Goal: Information Seeking & Learning: Check status

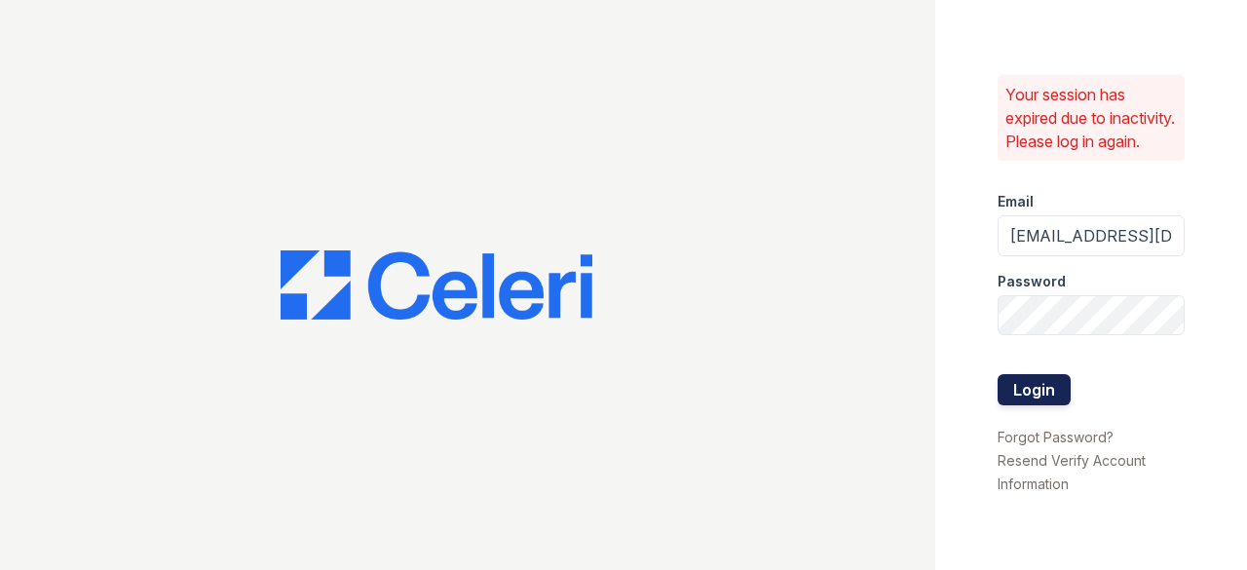
click at [1020, 395] on button "Login" at bounding box center [1034, 389] width 73 height 31
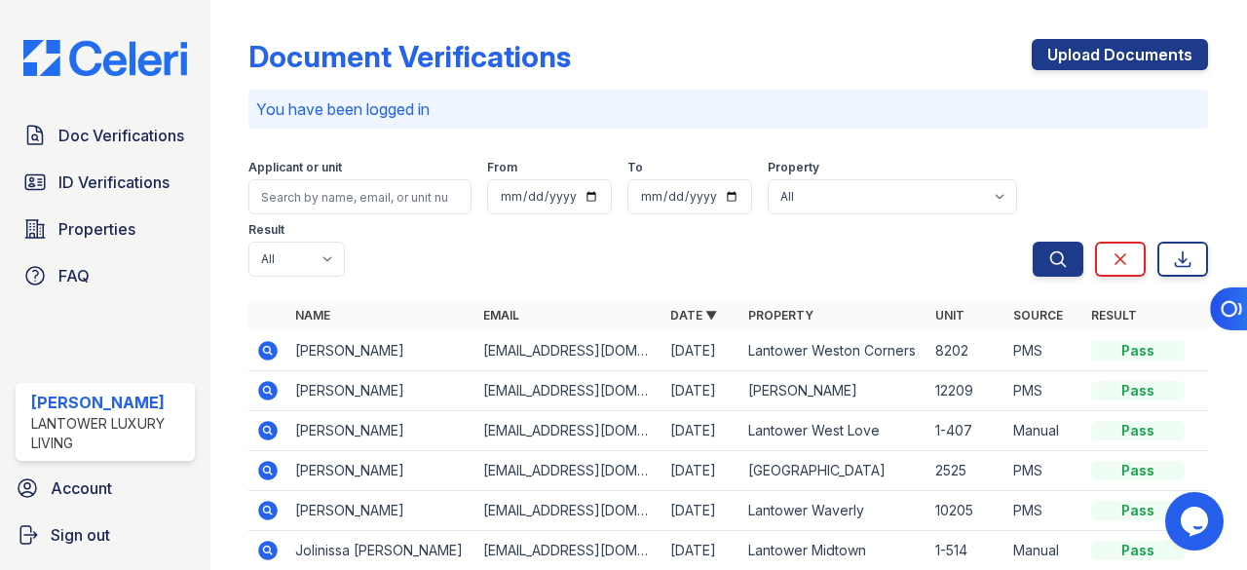
click at [268, 467] on icon at bounding box center [267, 469] width 5 height 5
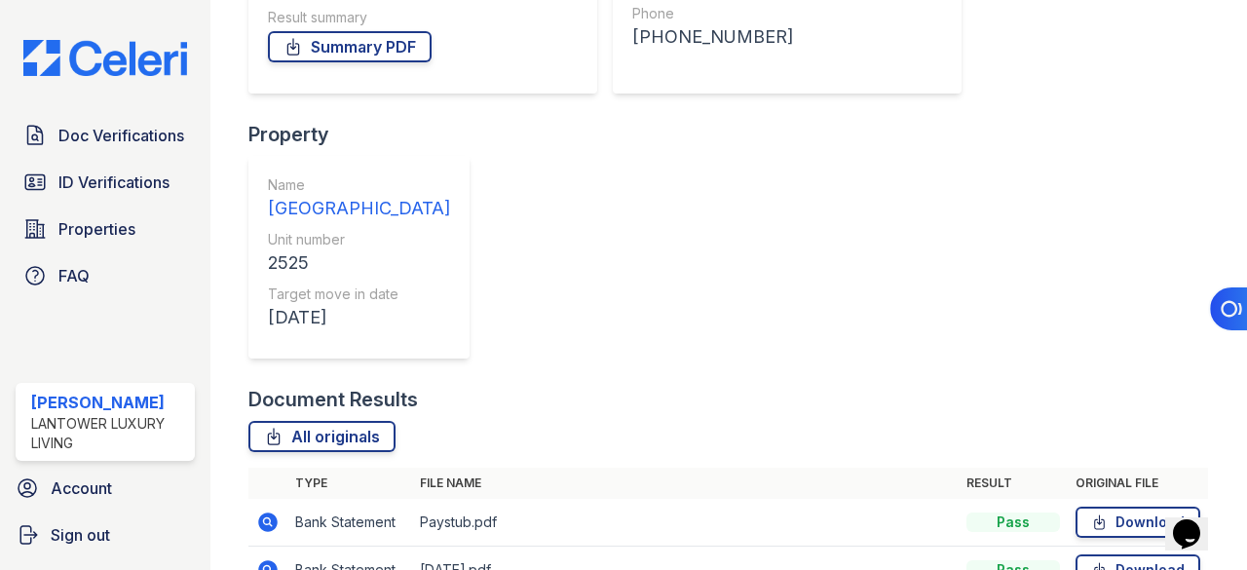
scroll to position [390, 0]
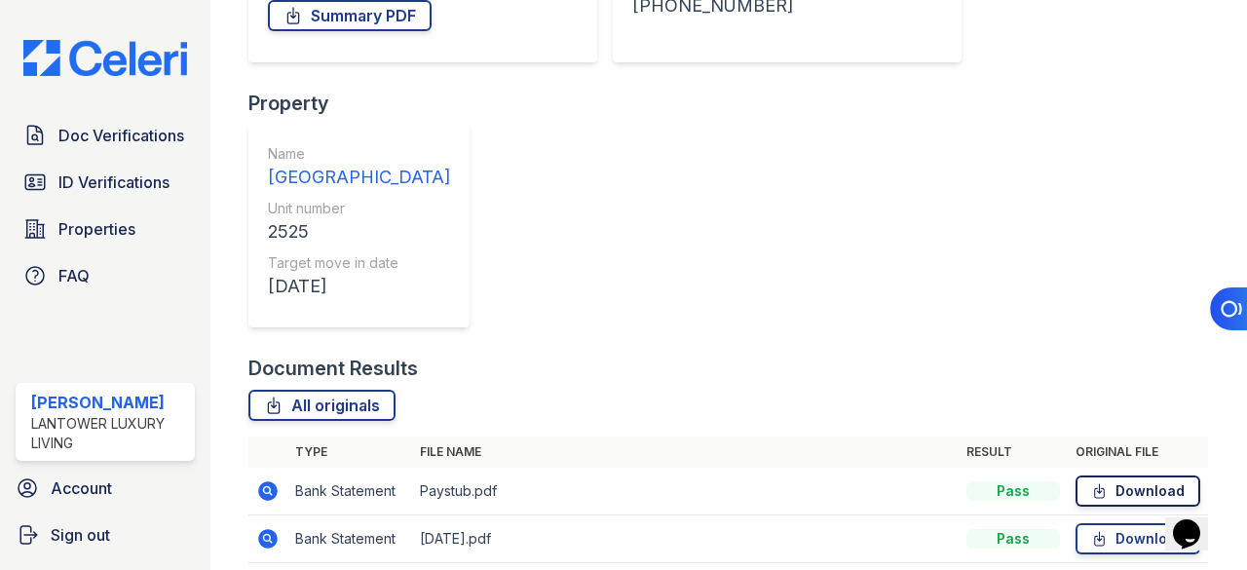
click at [1145, 476] on link "Download" at bounding box center [1138, 491] width 125 height 31
click at [1144, 523] on link "Download" at bounding box center [1138, 538] width 125 height 31
click at [1134, 315] on div "Ask Surface" at bounding box center [1180, 309] width 134 height 47
click at [1138, 330] on div "Ask Surface" at bounding box center [1180, 309] width 134 height 47
click at [1144, 314] on div "Ask Surface" at bounding box center [1180, 309] width 134 height 47
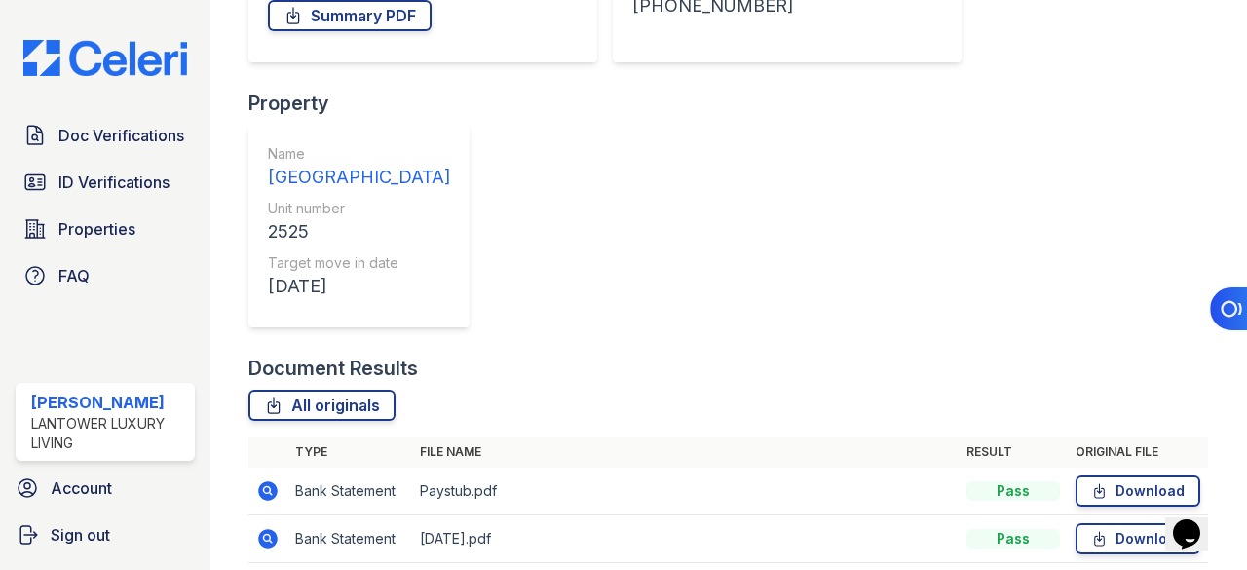
click at [80, 174] on span "ID Verifications" at bounding box center [113, 182] width 111 height 23
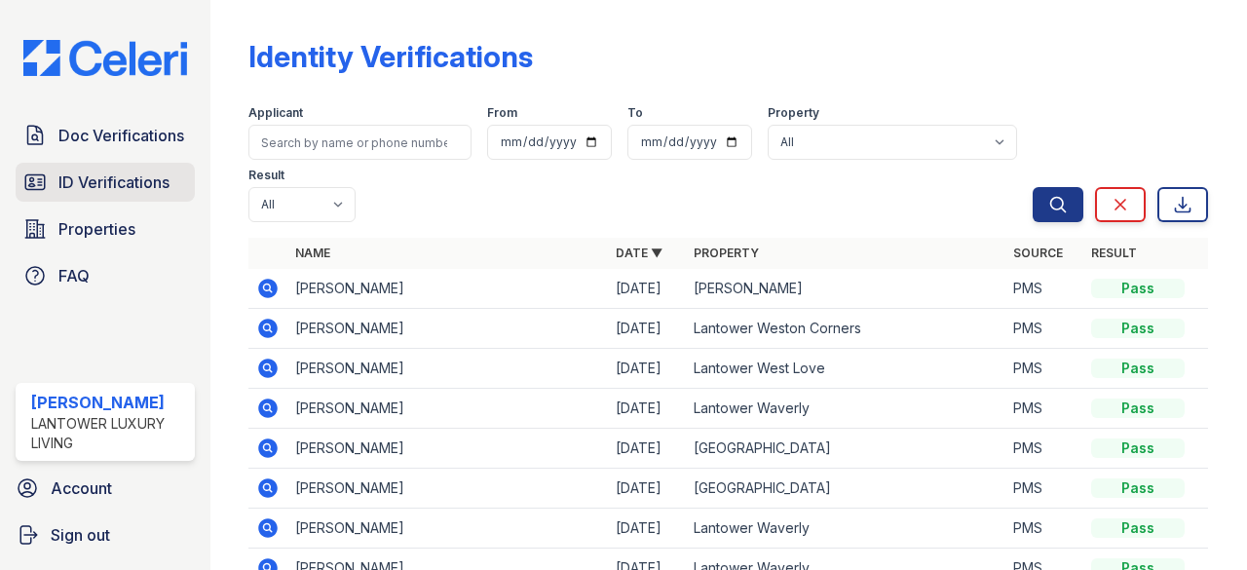
click at [165, 167] on link "ID Verifications" at bounding box center [105, 182] width 179 height 39
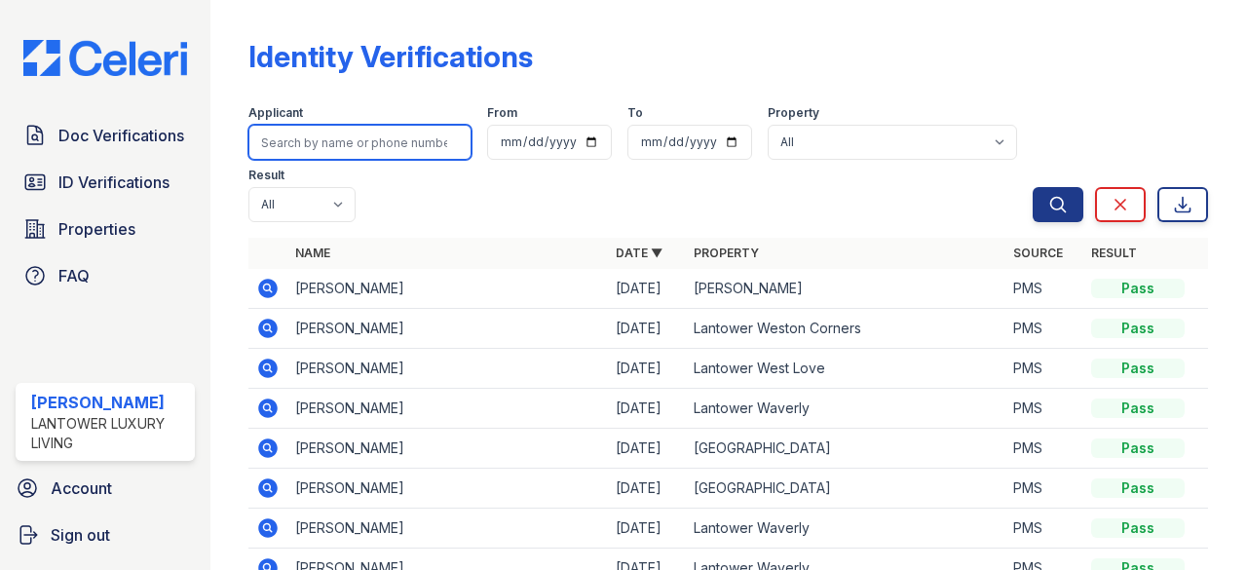
click at [275, 146] on input "search" at bounding box center [359, 142] width 223 height 35
paste input "[EMAIL_ADDRESS][DOMAIN_NAME]"
type input "[EMAIL_ADDRESS][DOMAIN_NAME]"
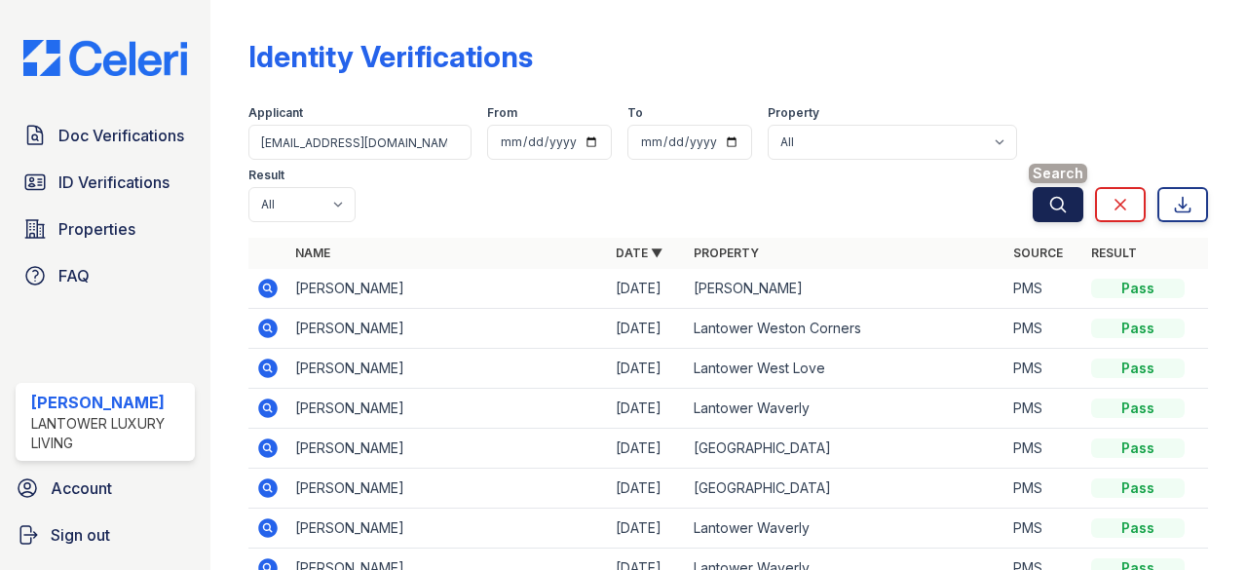
click at [1048, 204] on icon "submit" at bounding box center [1057, 204] width 19 height 19
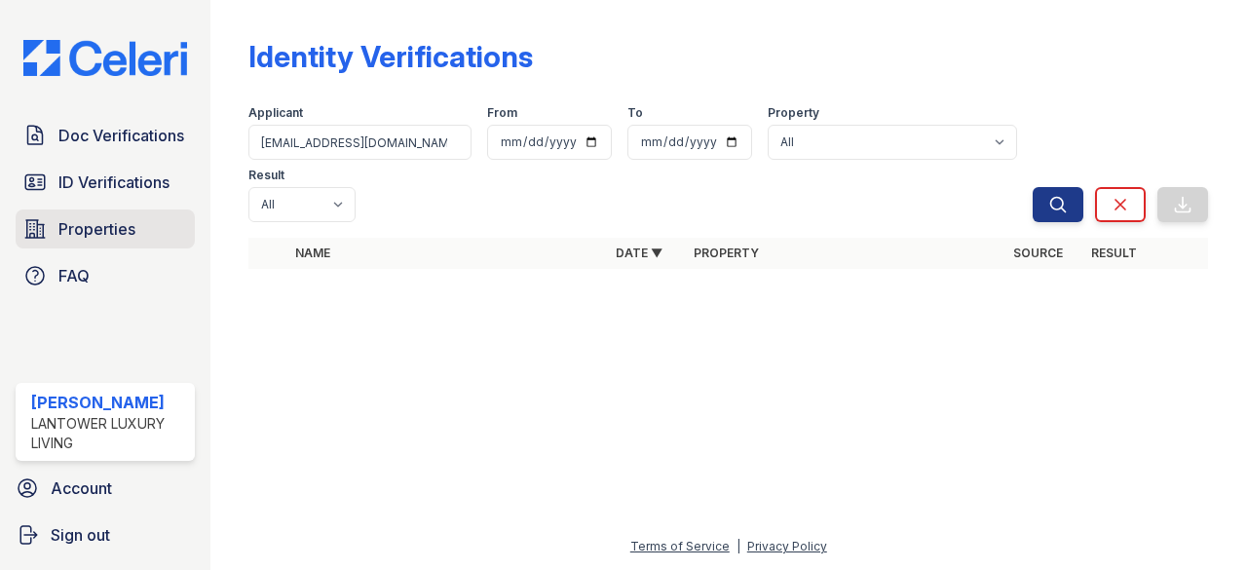
click at [94, 215] on link "Properties" at bounding box center [105, 229] width 179 height 39
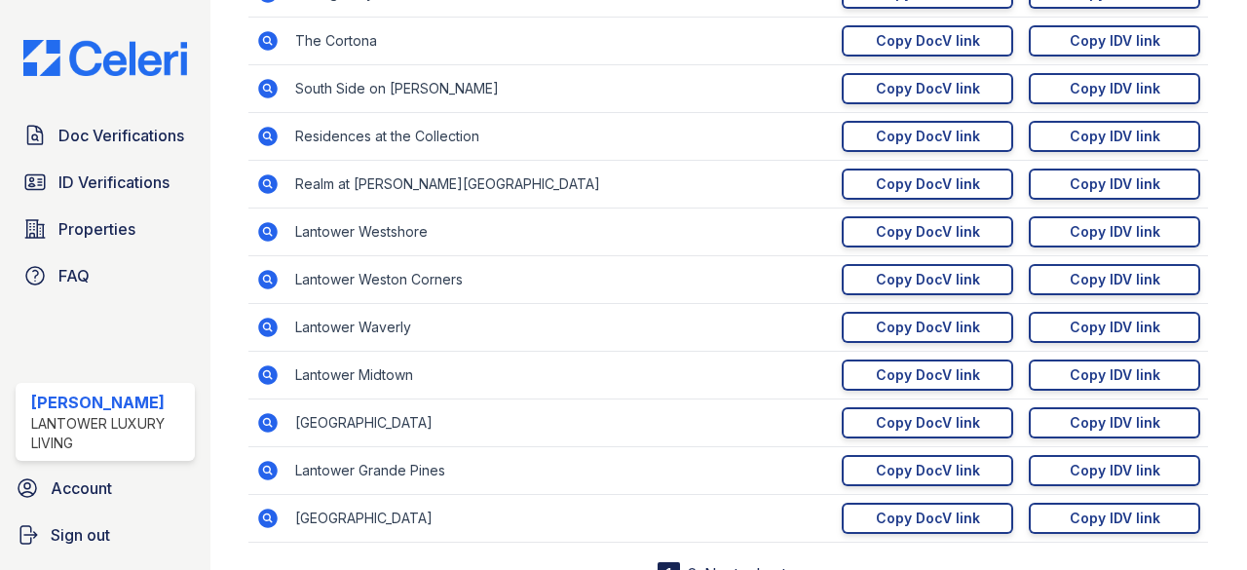
scroll to position [390, 0]
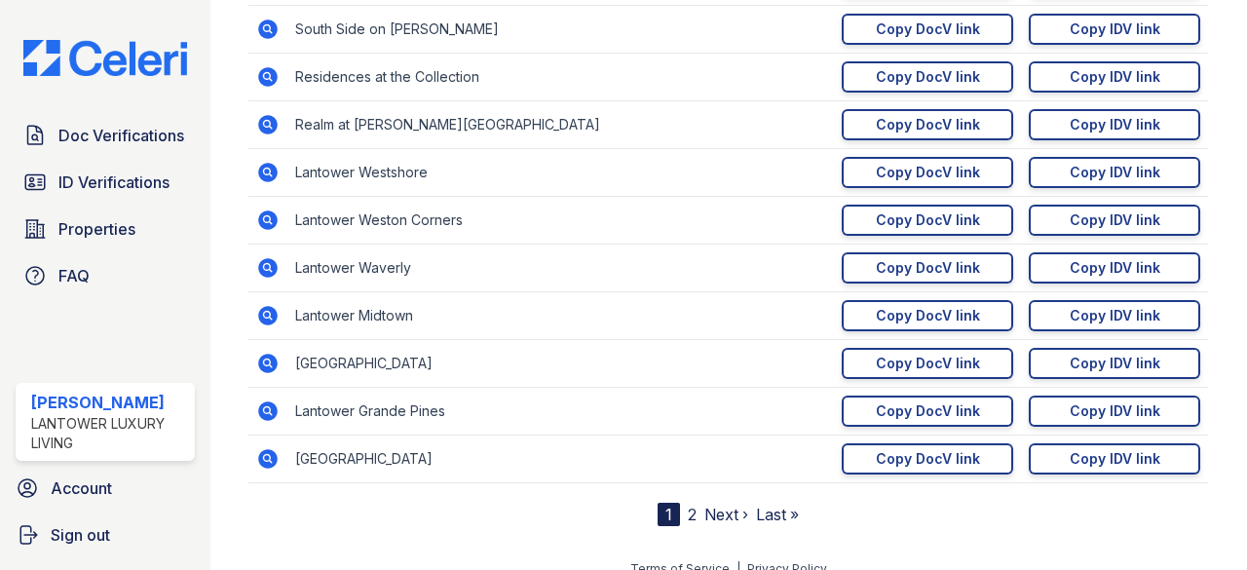
click at [688, 511] on link "2" at bounding box center [692, 514] width 9 height 19
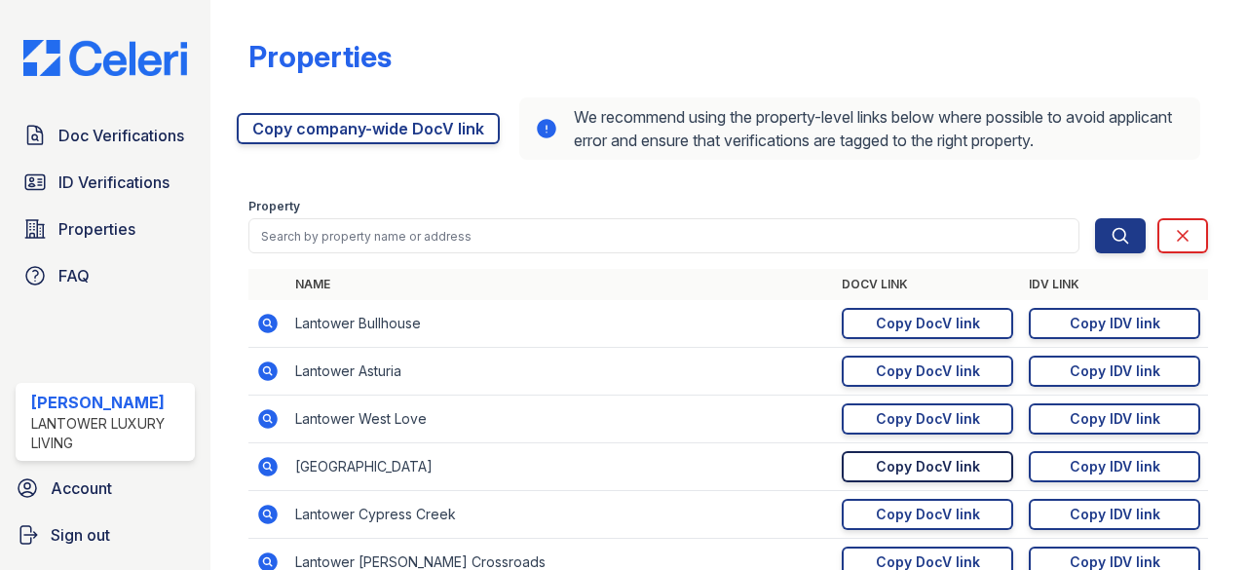
click at [892, 463] on div "Copy DocV link" at bounding box center [928, 466] width 104 height 19
click at [107, 138] on span "Doc Verifications" at bounding box center [121, 135] width 126 height 23
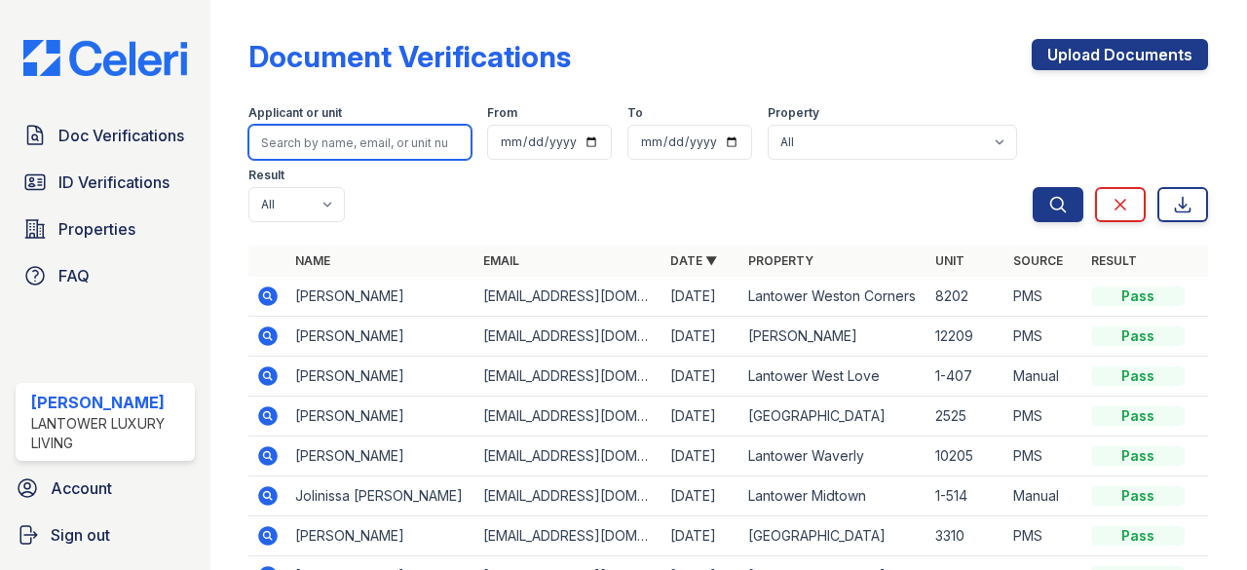
click at [322, 145] on input "search" at bounding box center [359, 142] width 223 height 35
paste input "rstone765@gmail.com"
type input "rstone765@gmail.com"
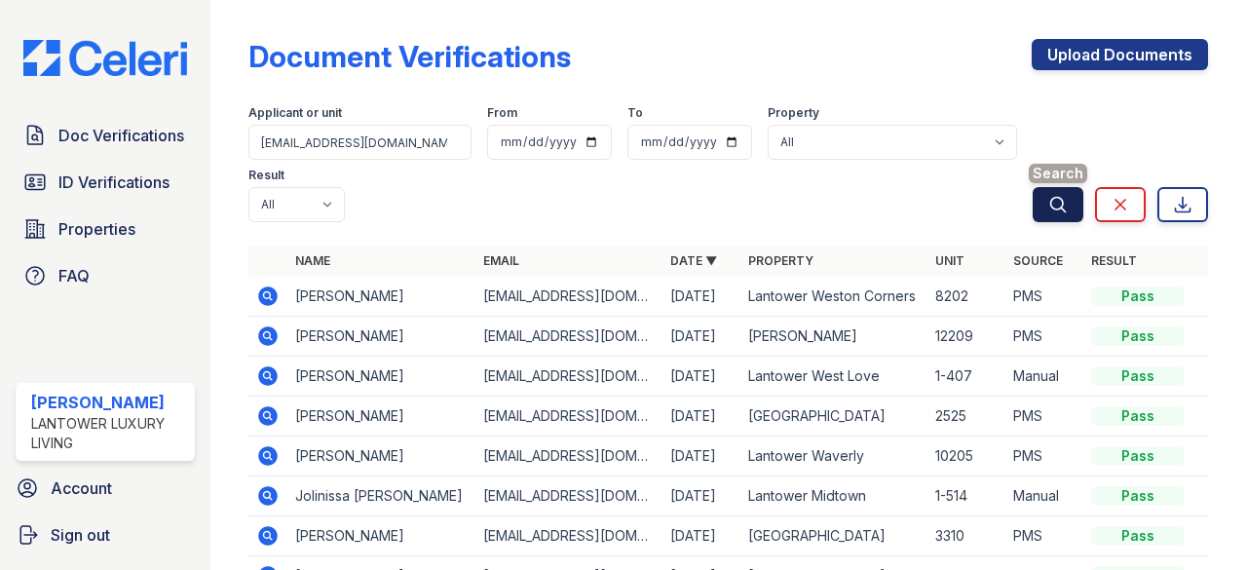
click at [1033, 204] on button "Search" at bounding box center [1058, 204] width 51 height 35
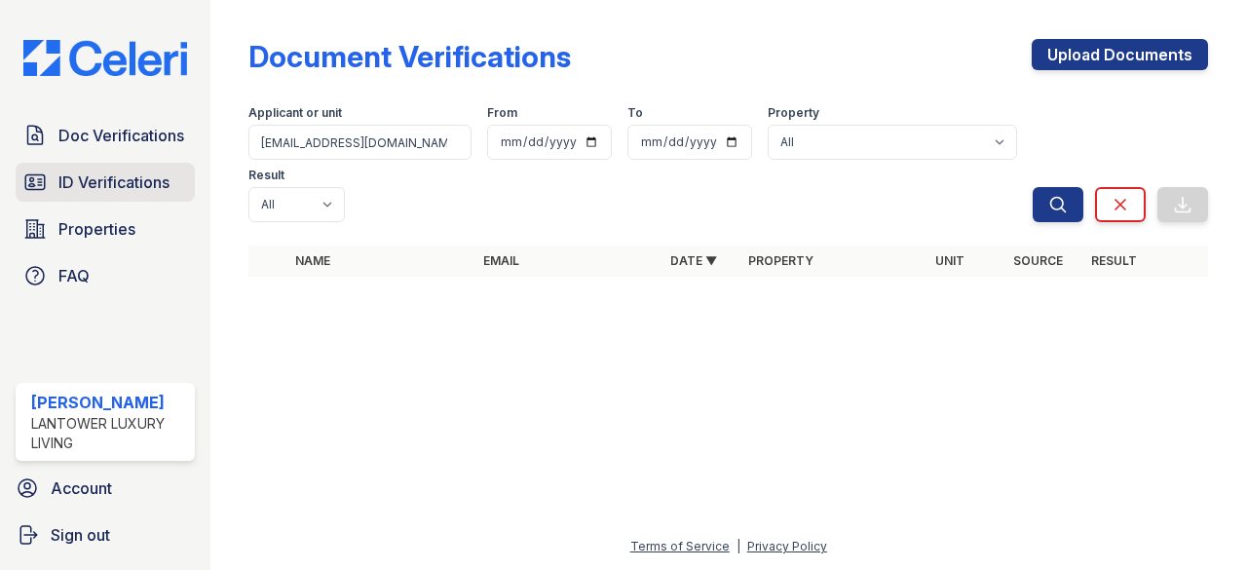
click at [91, 186] on span "ID Verifications" at bounding box center [113, 182] width 111 height 23
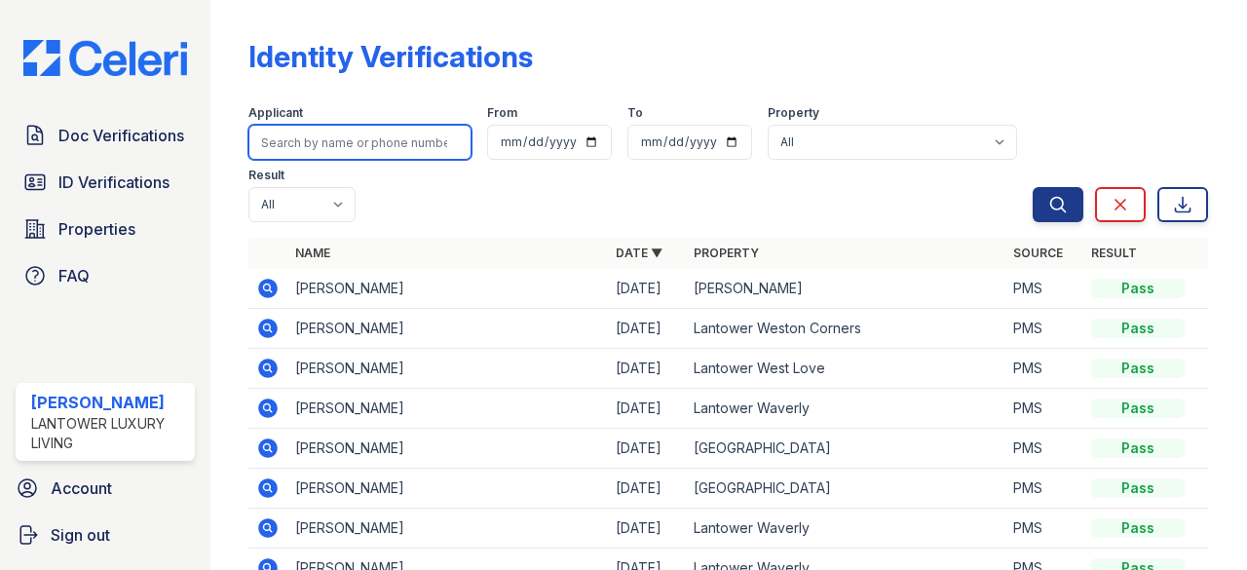
click at [310, 140] on input "search" at bounding box center [359, 142] width 223 height 35
paste input "rstone765@gmail.com"
type input "rstone765@gmail.com"
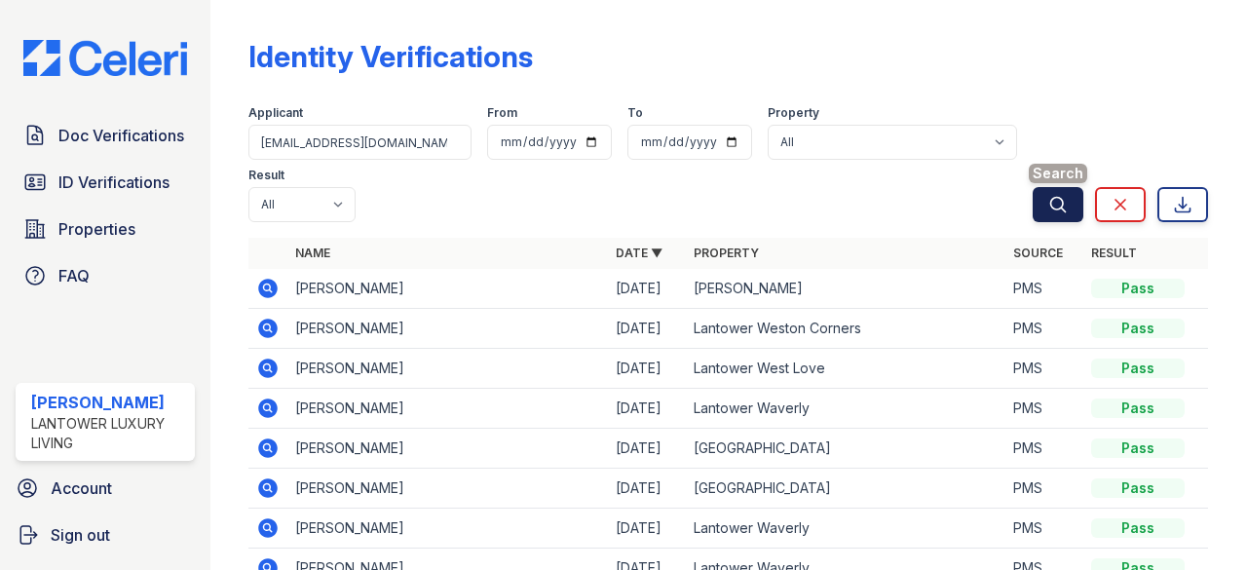
click at [1048, 199] on icon "submit" at bounding box center [1057, 204] width 19 height 19
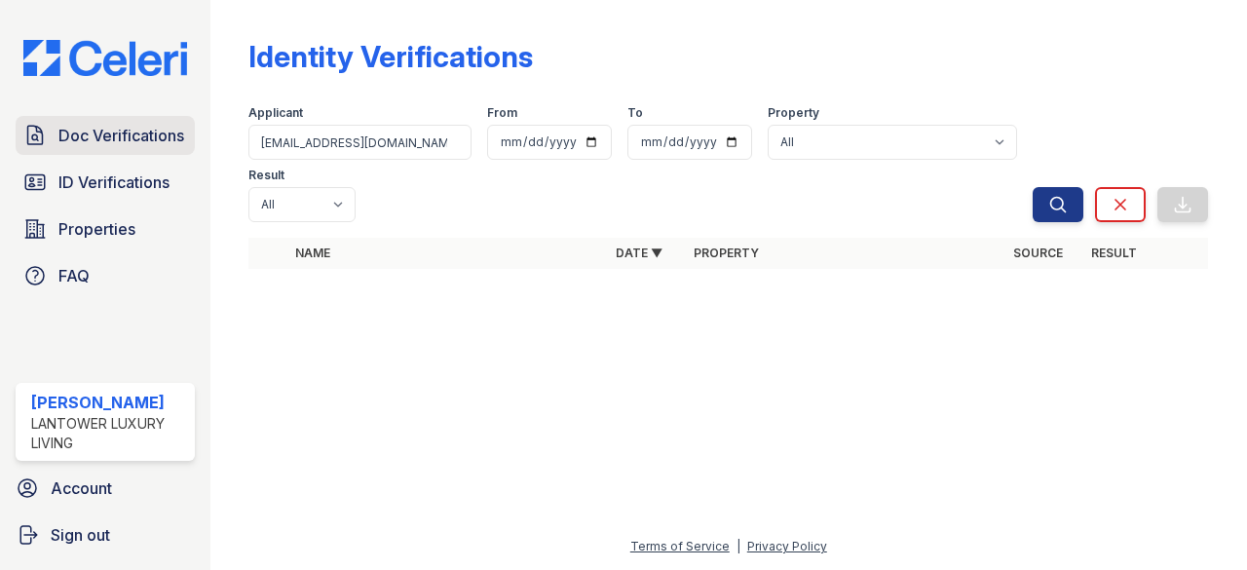
click at [138, 130] on span "Doc Verifications" at bounding box center [121, 135] width 126 height 23
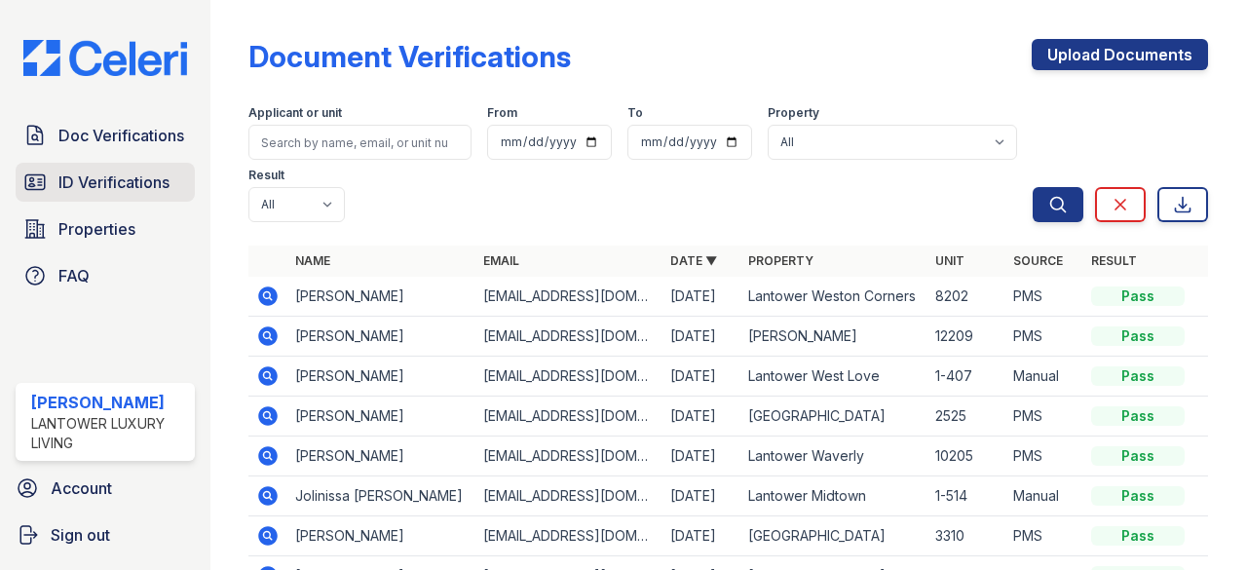
click at [131, 163] on link "ID Verifications" at bounding box center [105, 182] width 179 height 39
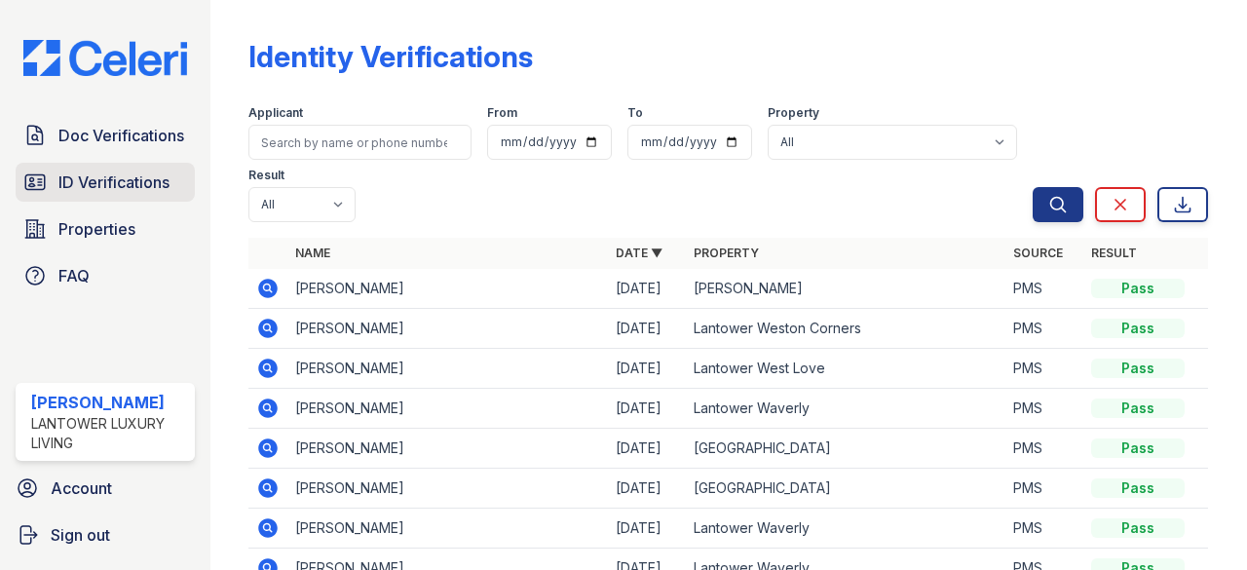
click at [132, 183] on span "ID Verifications" at bounding box center [113, 182] width 111 height 23
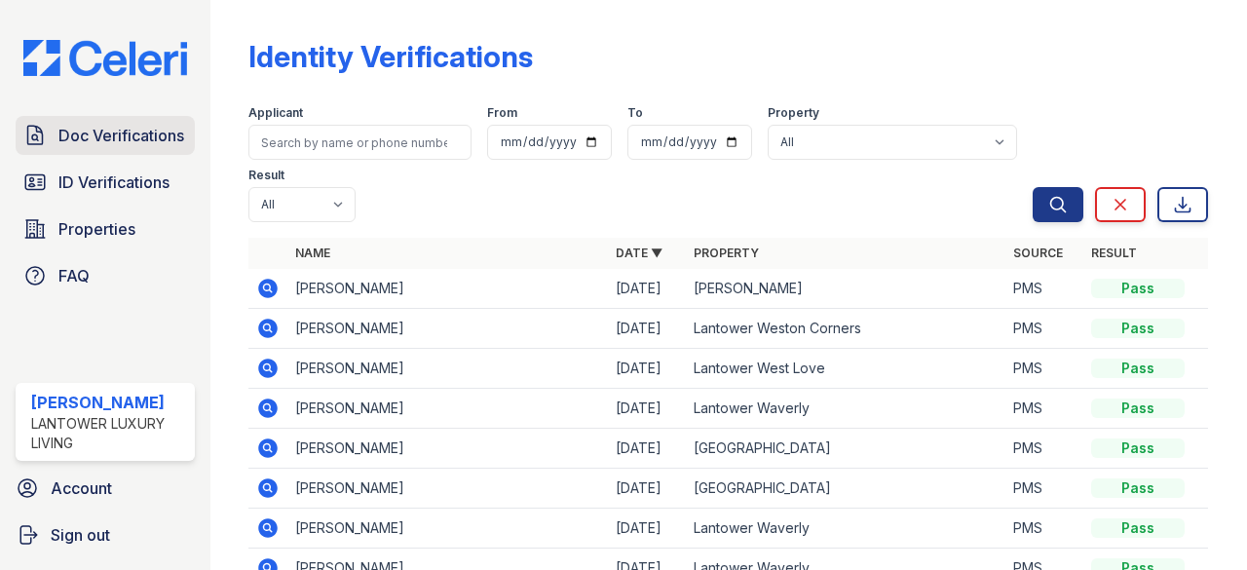
click at [69, 143] on span "Doc Verifications" at bounding box center [121, 135] width 126 height 23
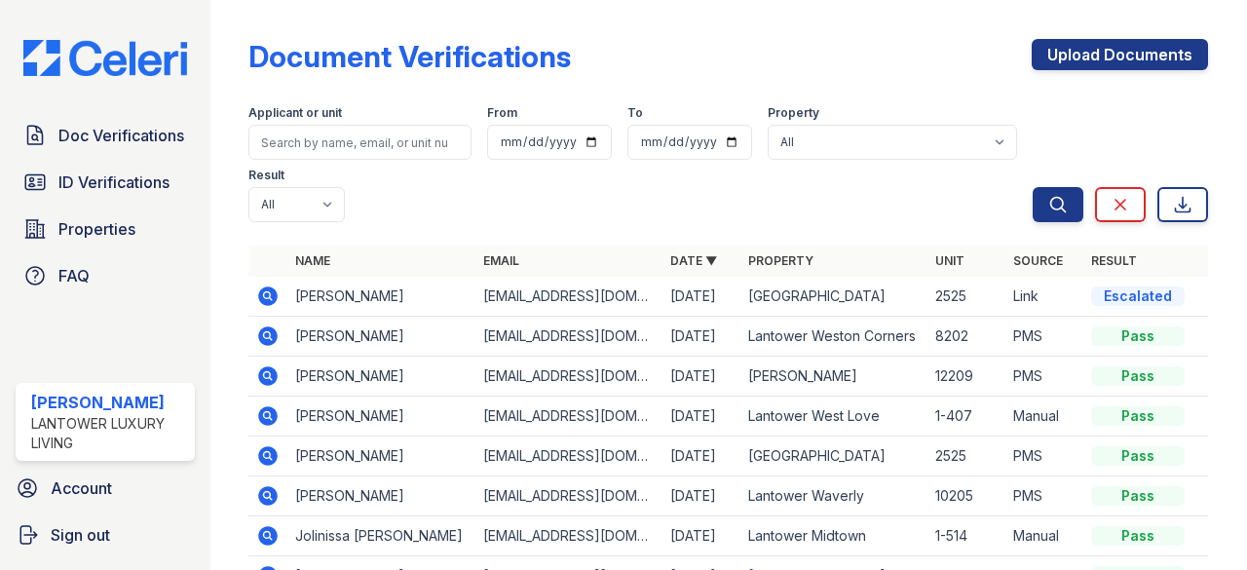
click at [271, 293] on icon at bounding box center [267, 296] width 23 height 23
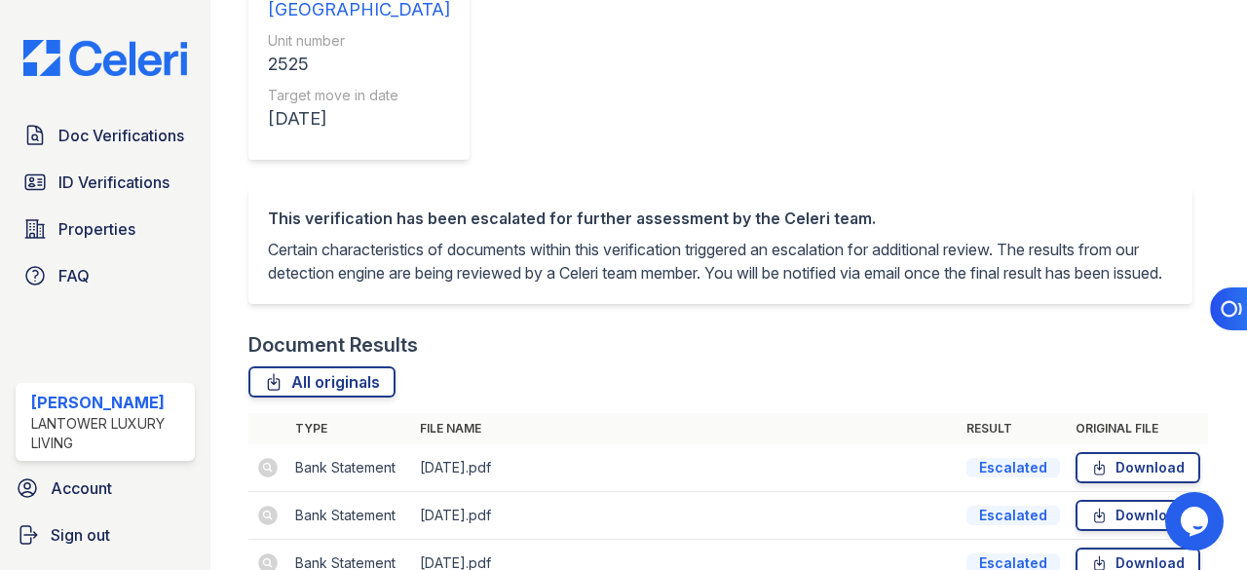
scroll to position [559, 0]
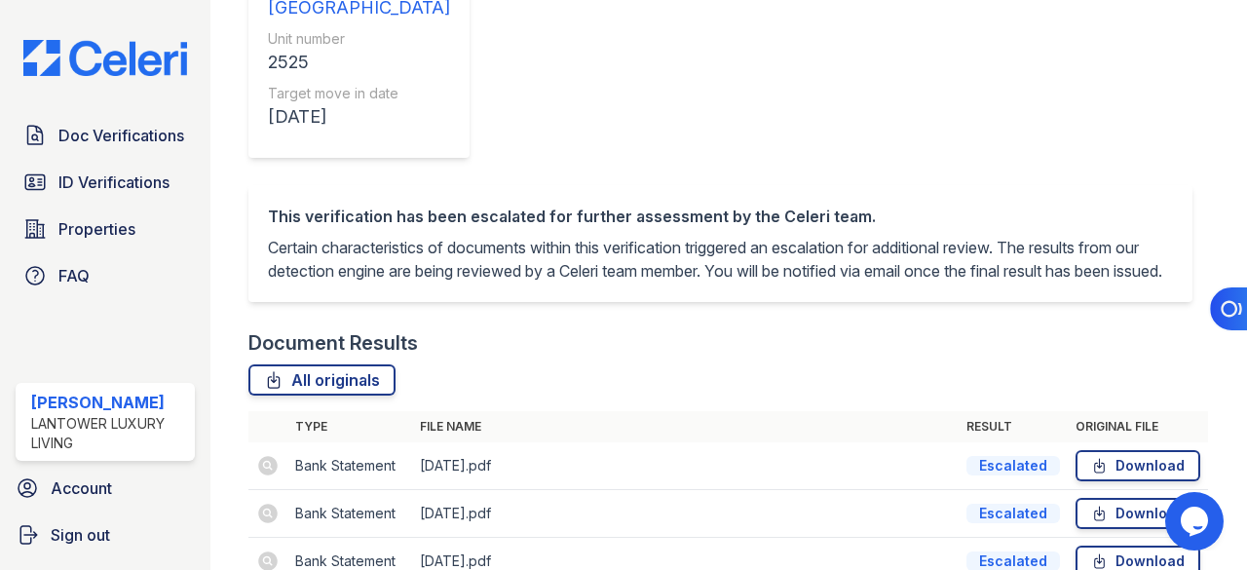
click at [119, 186] on span "ID Verifications" at bounding box center [113, 182] width 111 height 23
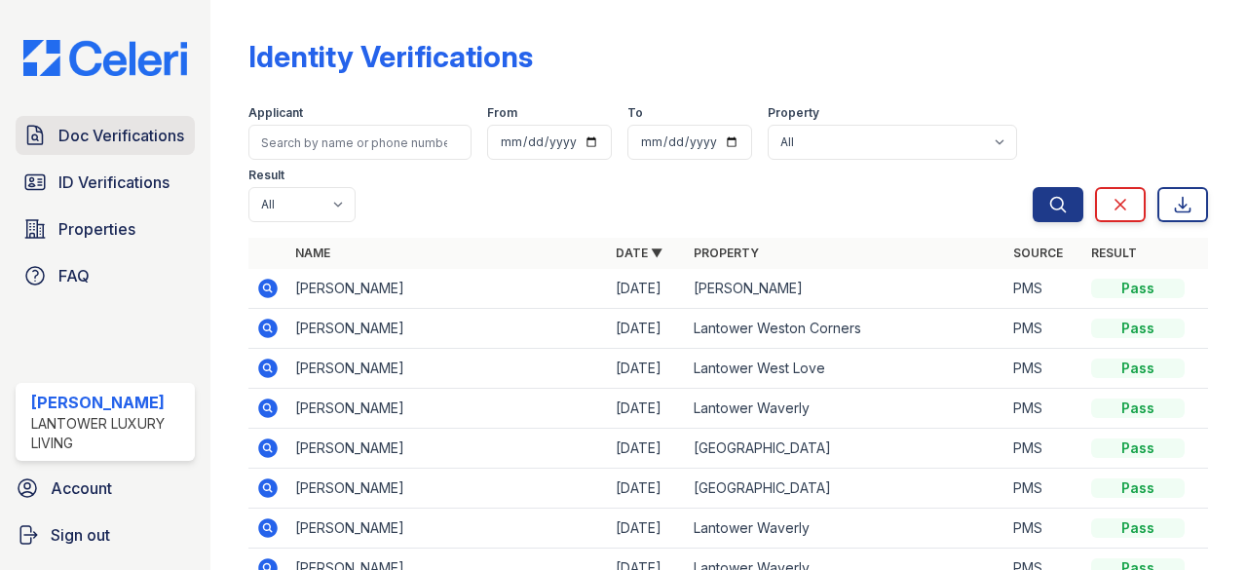
click at [136, 133] on span "Doc Verifications" at bounding box center [121, 135] width 126 height 23
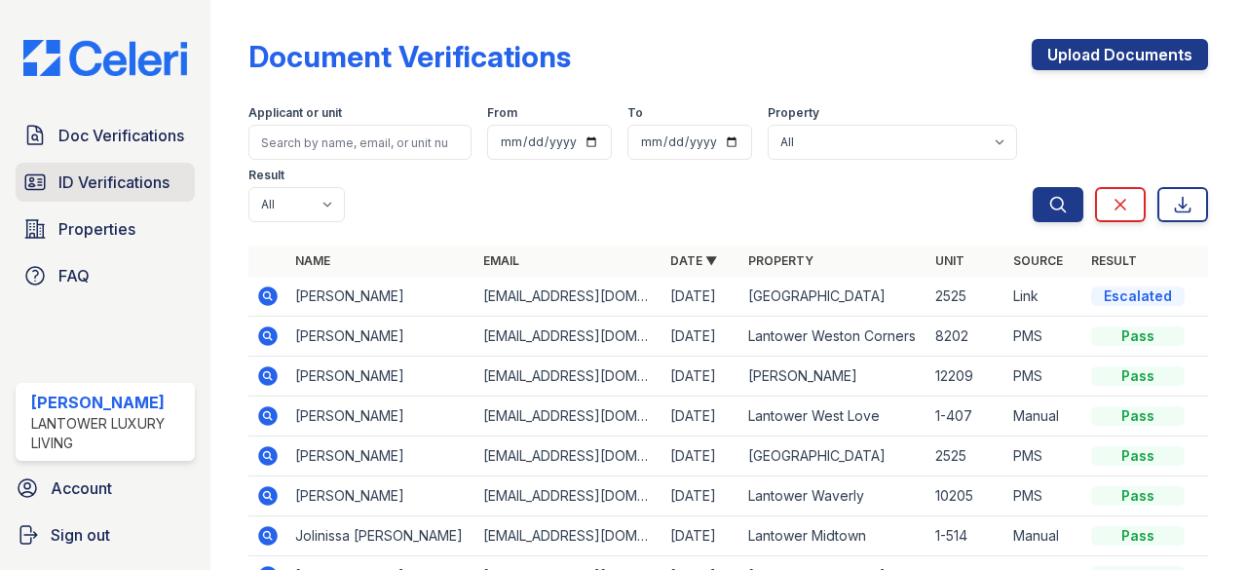
click at [105, 185] on span "ID Verifications" at bounding box center [113, 182] width 111 height 23
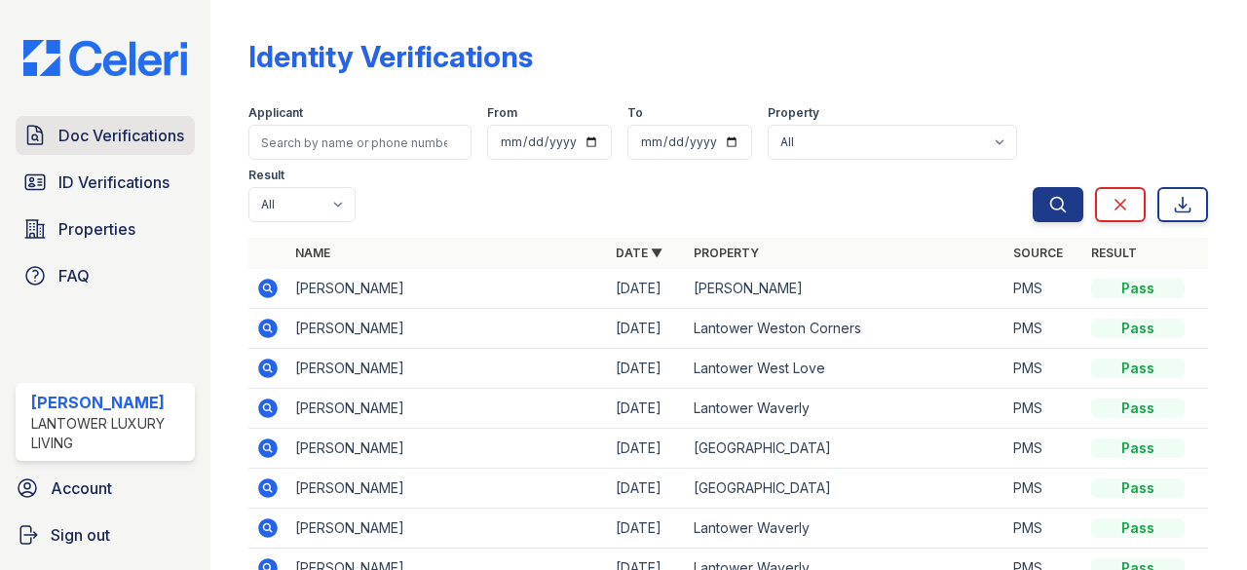
click at [103, 133] on span "Doc Verifications" at bounding box center [121, 135] width 126 height 23
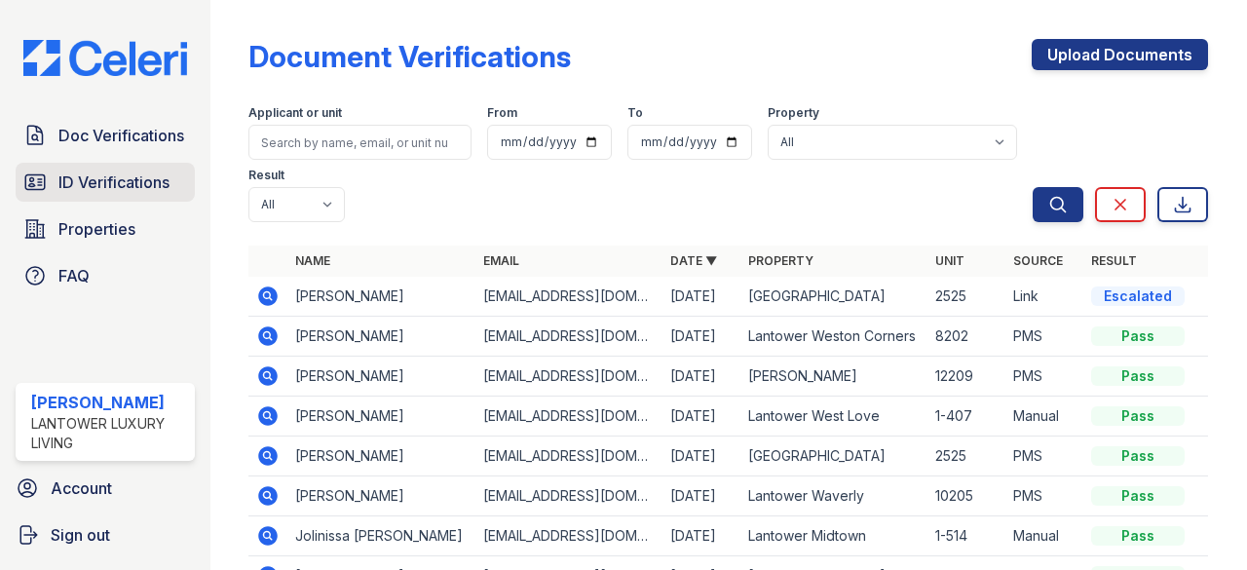
click at [95, 180] on span "ID Verifications" at bounding box center [113, 182] width 111 height 23
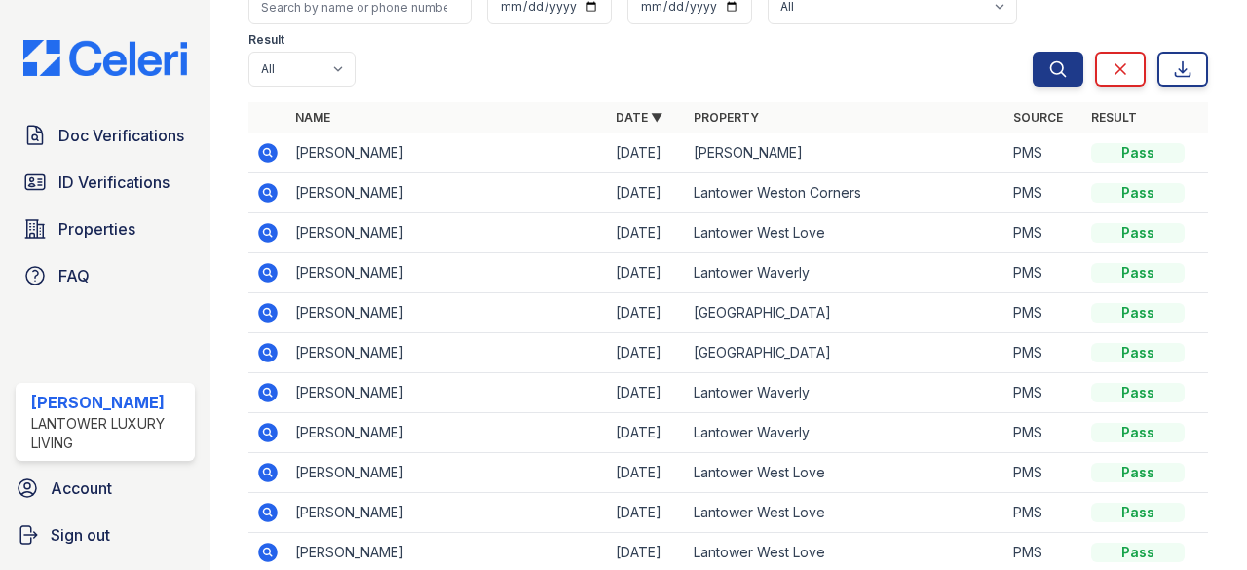
scroll to position [88, 0]
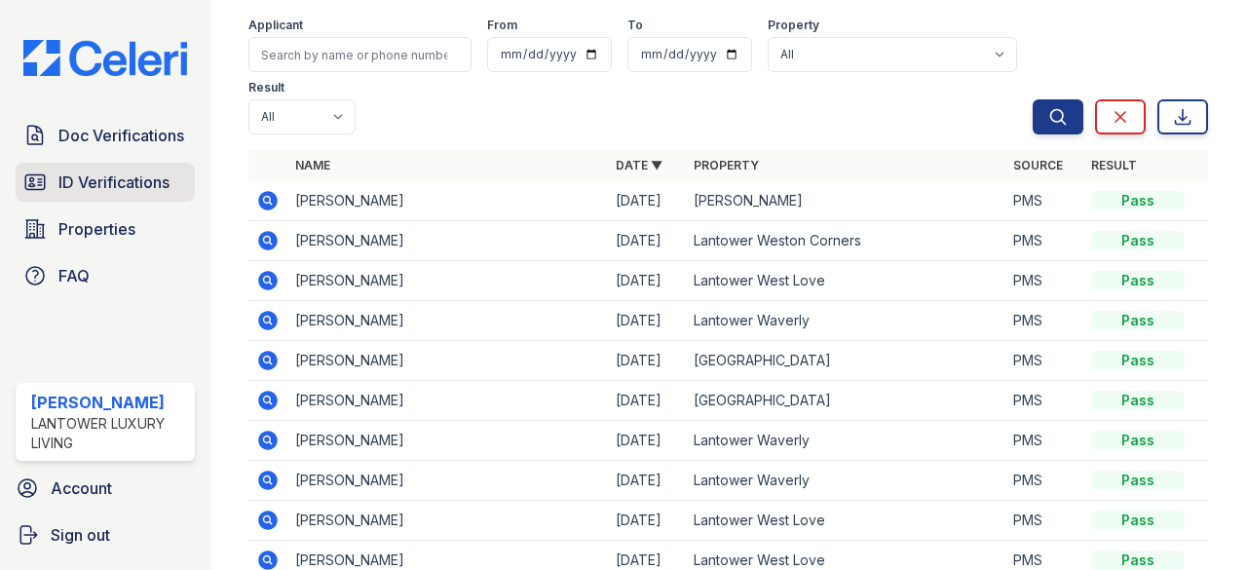
click at [90, 190] on span "ID Verifications" at bounding box center [113, 182] width 111 height 23
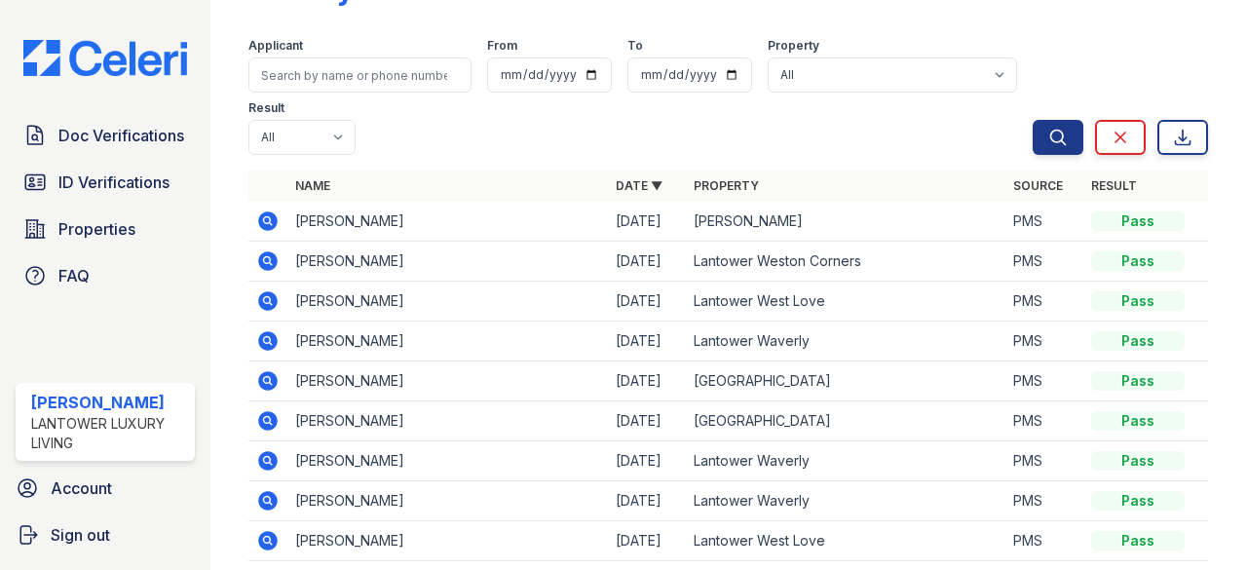
scroll to position [0, 0]
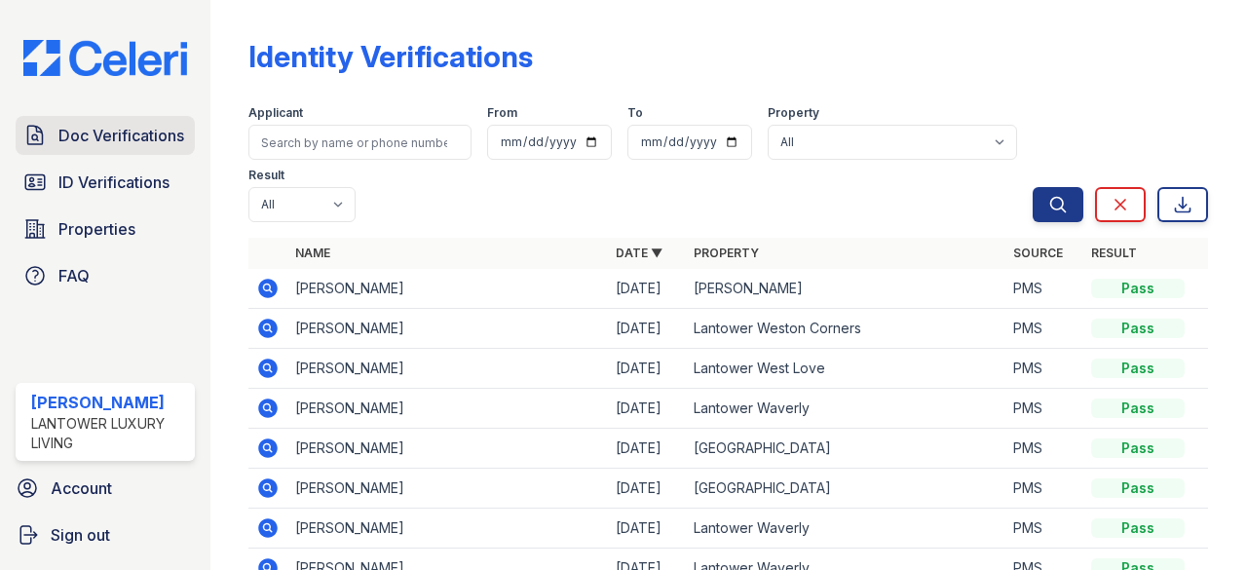
click at [117, 134] on span "Doc Verifications" at bounding box center [121, 135] width 126 height 23
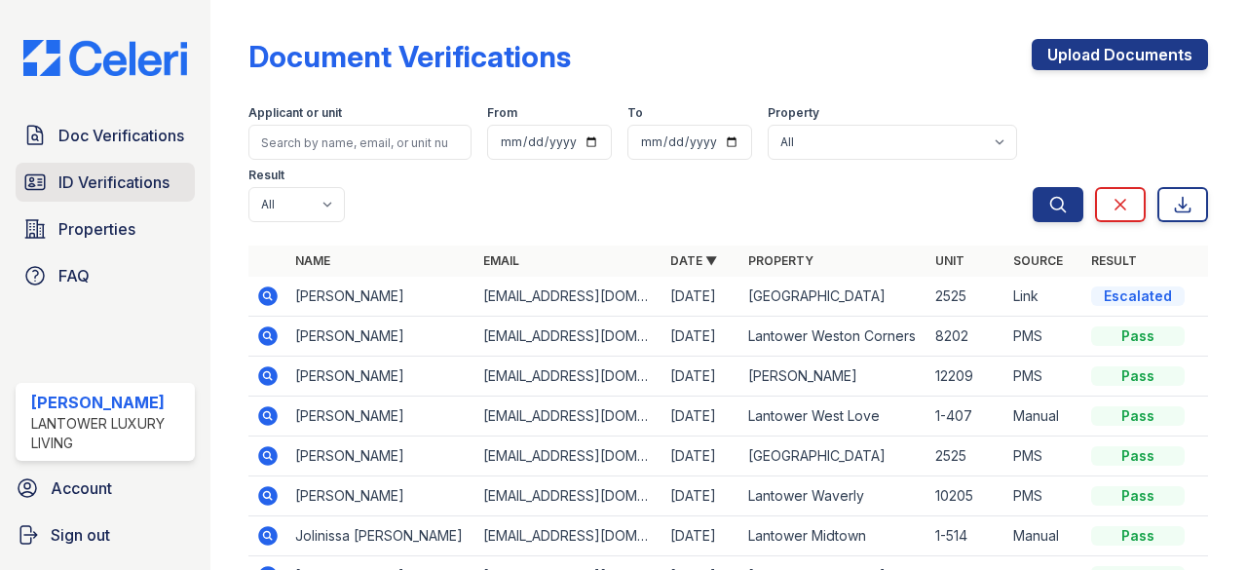
click at [99, 184] on span "ID Verifications" at bounding box center [113, 182] width 111 height 23
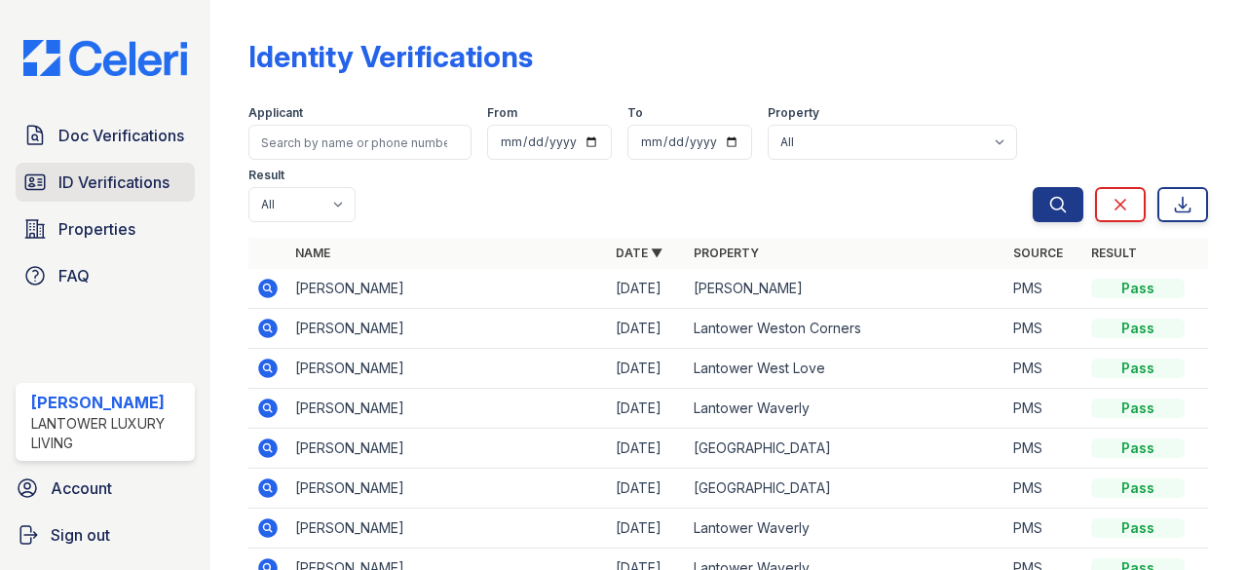
click at [133, 169] on link "ID Verifications" at bounding box center [105, 182] width 179 height 39
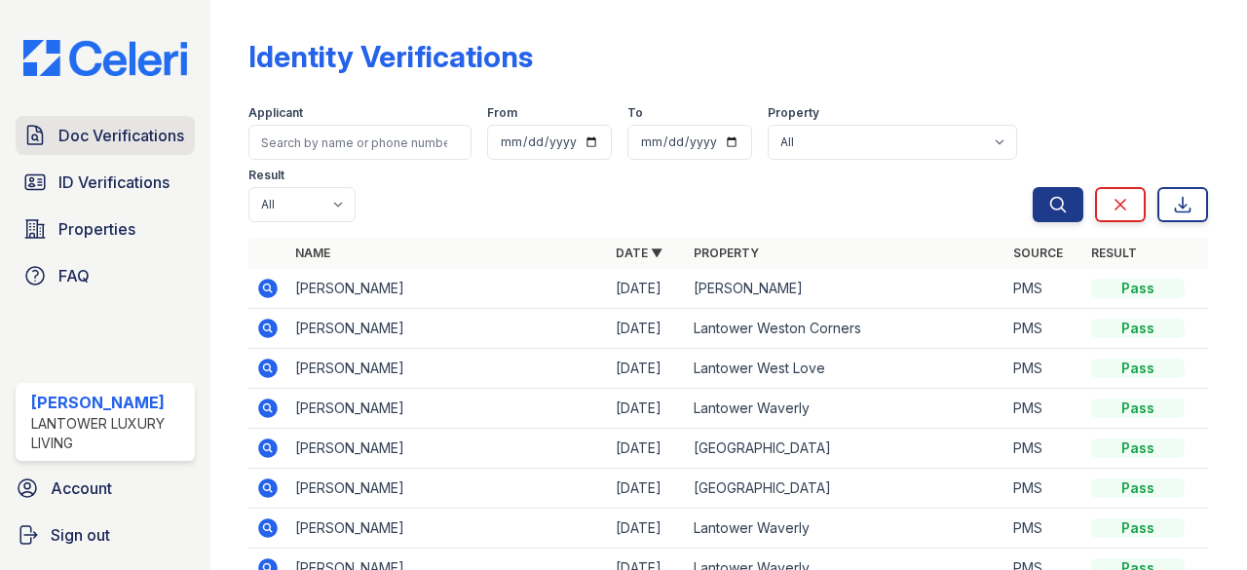
click at [129, 145] on span "Doc Verifications" at bounding box center [121, 135] width 126 height 23
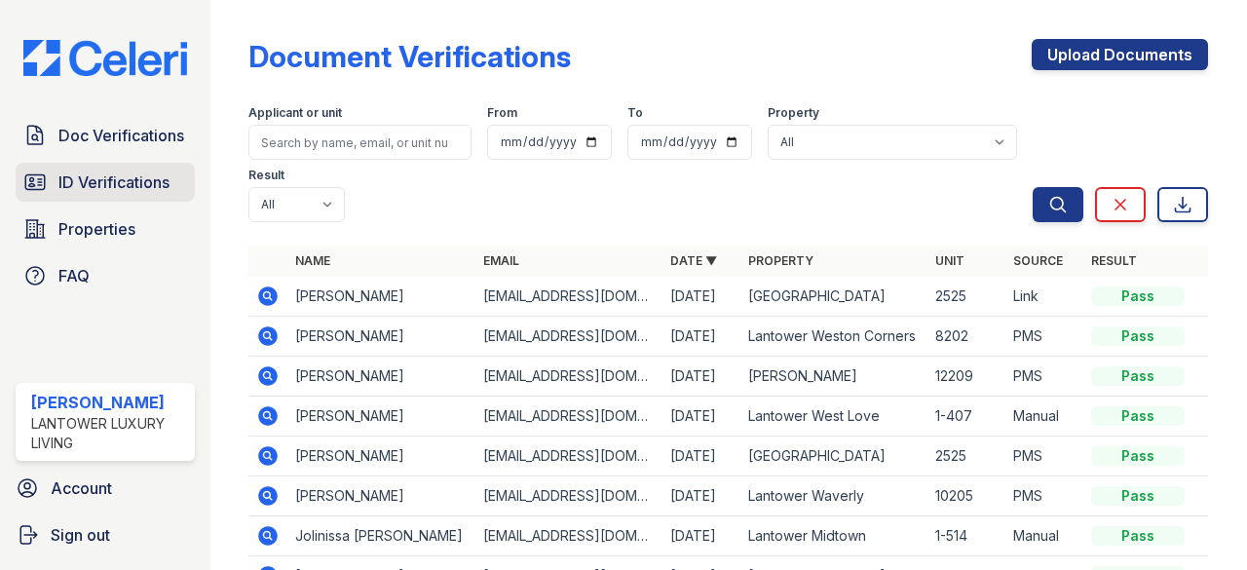
click at [105, 188] on span "ID Verifications" at bounding box center [113, 182] width 111 height 23
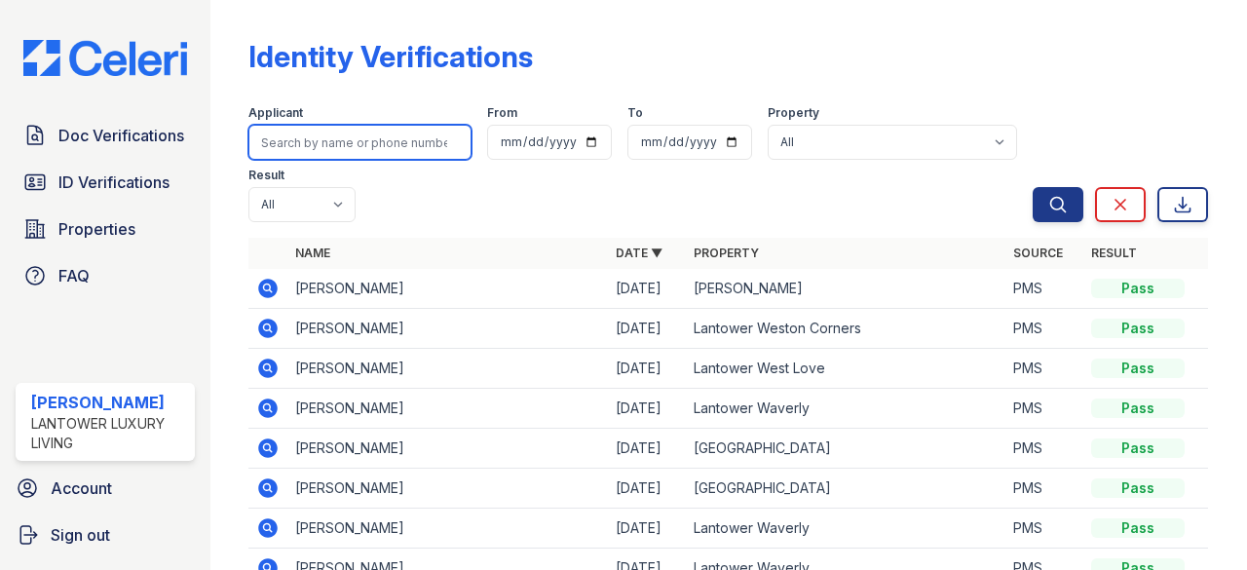
click at [387, 145] on input "search" at bounding box center [359, 142] width 223 height 35
type input "phillie"
click at [1033, 187] on button "Search" at bounding box center [1058, 204] width 51 height 35
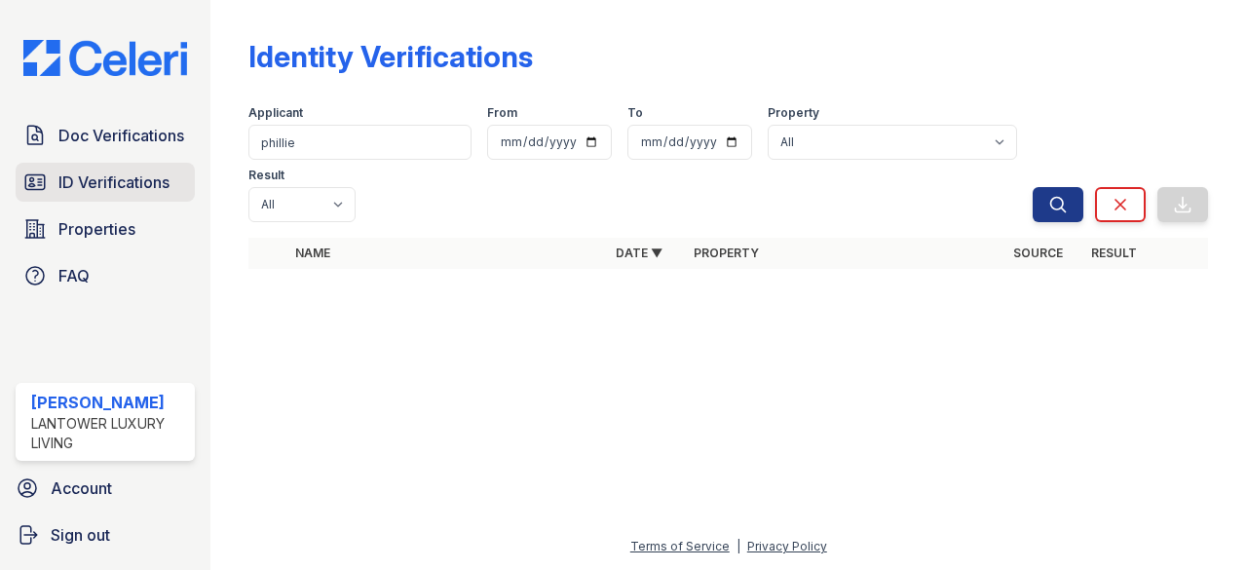
click at [80, 181] on span "ID Verifications" at bounding box center [113, 182] width 111 height 23
